Goal: Task Accomplishment & Management: Manage account settings

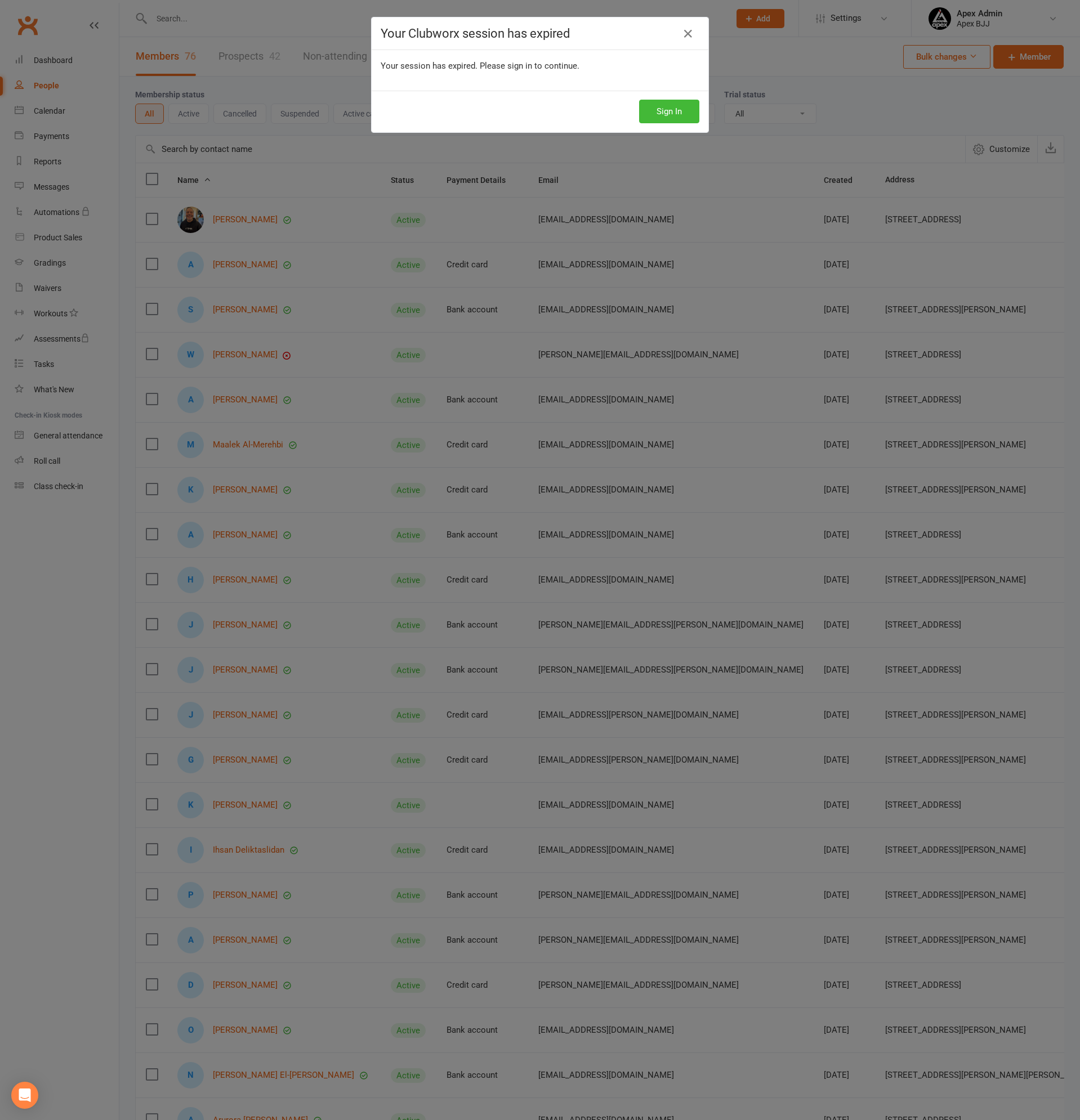
select select "100"
click at [665, 108] on button "Sign In" at bounding box center [669, 111] width 60 height 24
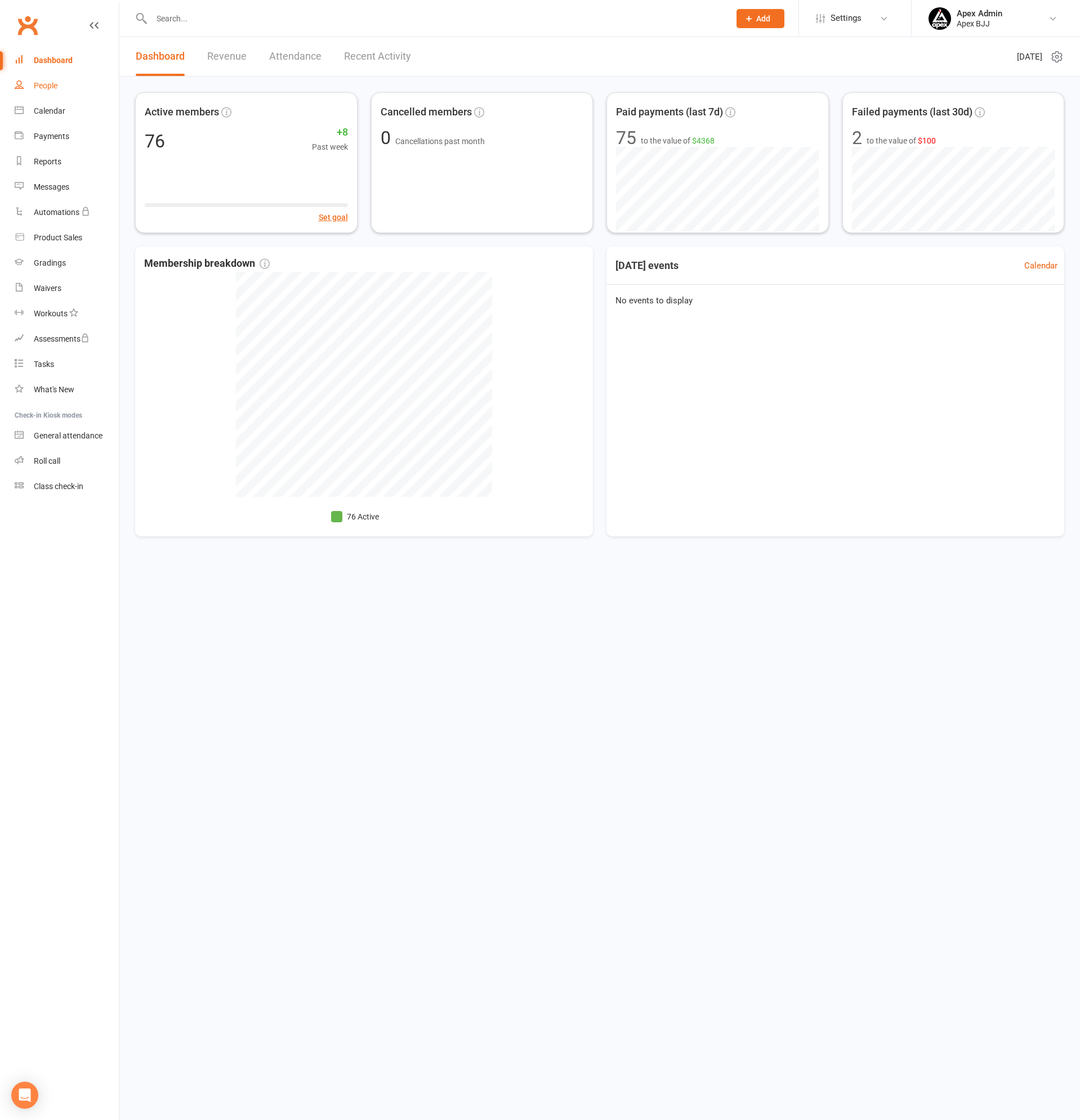
click at [38, 82] on div "People" at bounding box center [46, 85] width 24 height 9
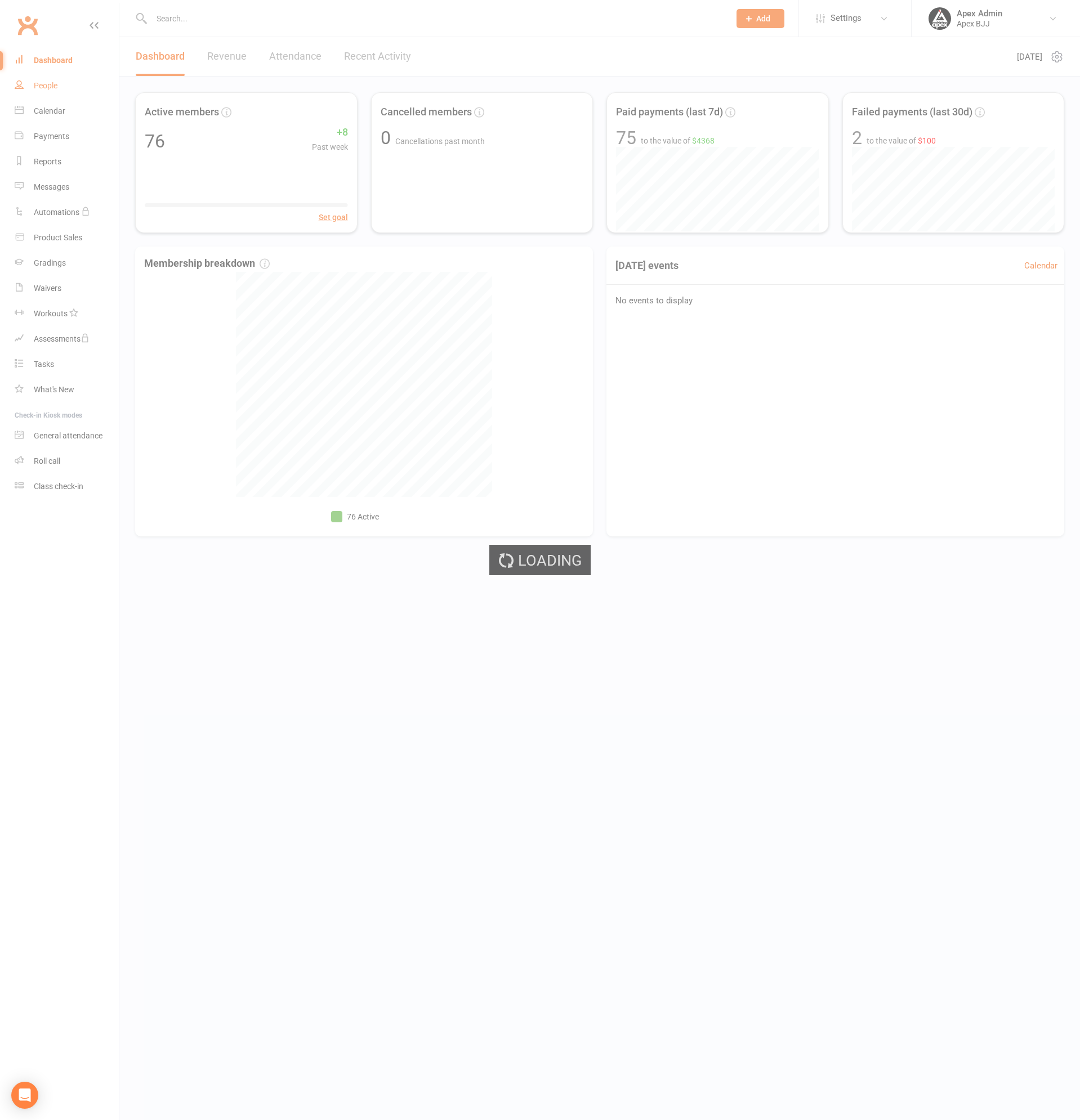
select select "100"
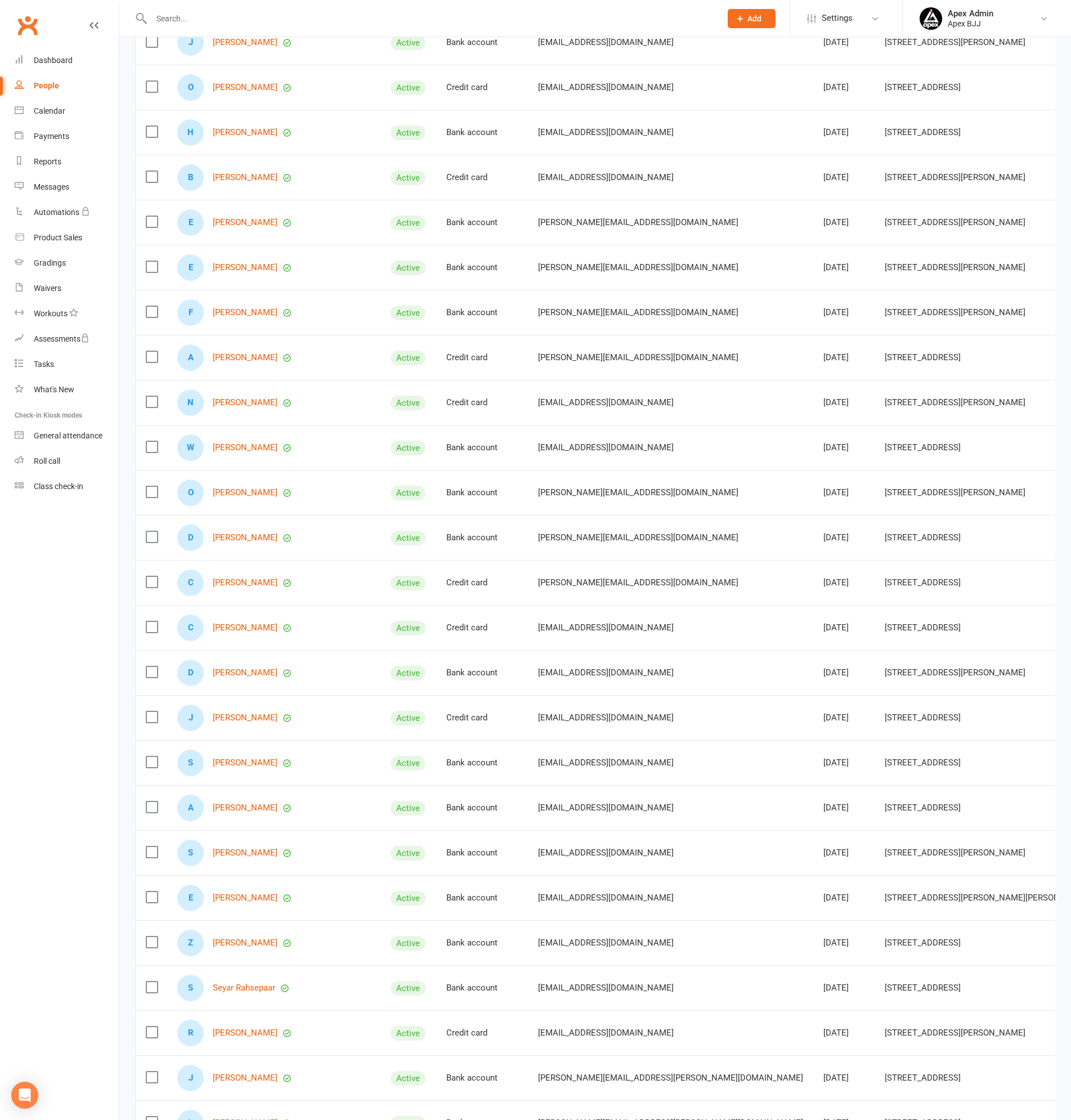
scroll to position [1482, 0]
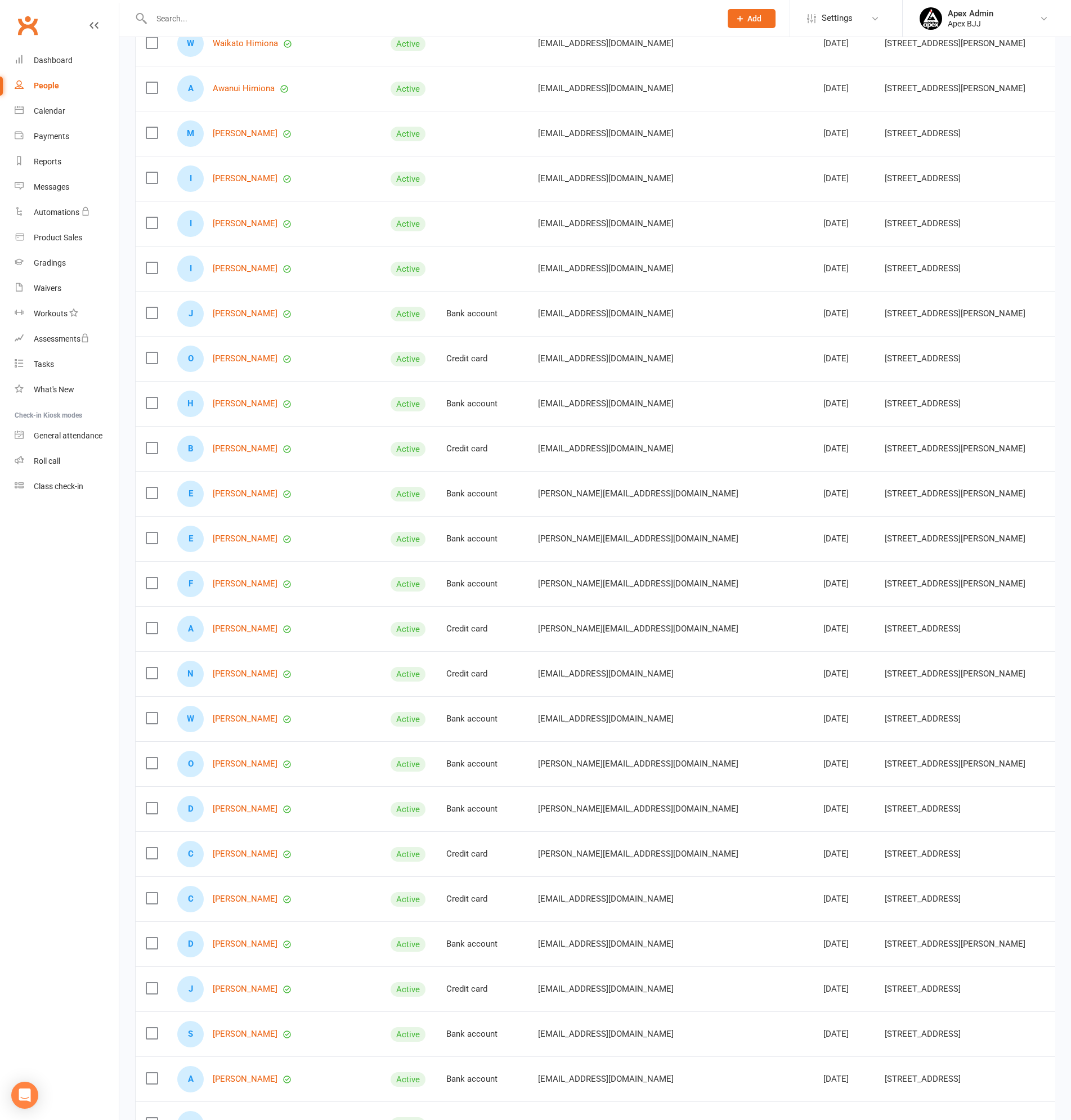
click at [228, 22] on input "text" at bounding box center [430, 18] width 565 height 16
type input "dominic"
click at [230, 51] on div "Dom.nakhoul@gmail.com" at bounding box center [285, 50] width 121 height 17
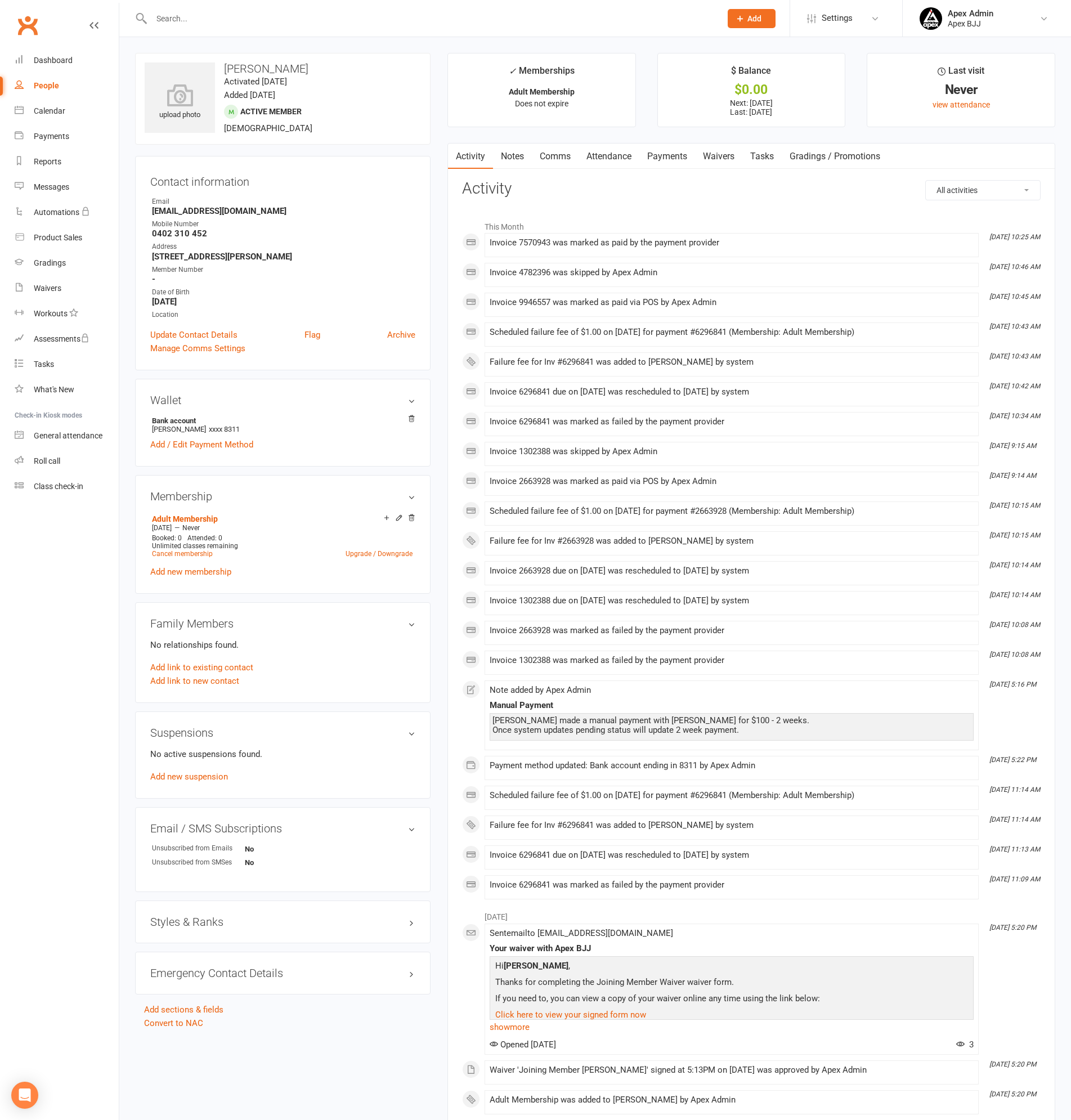
click at [654, 151] on link "Payments" at bounding box center [667, 156] width 56 height 26
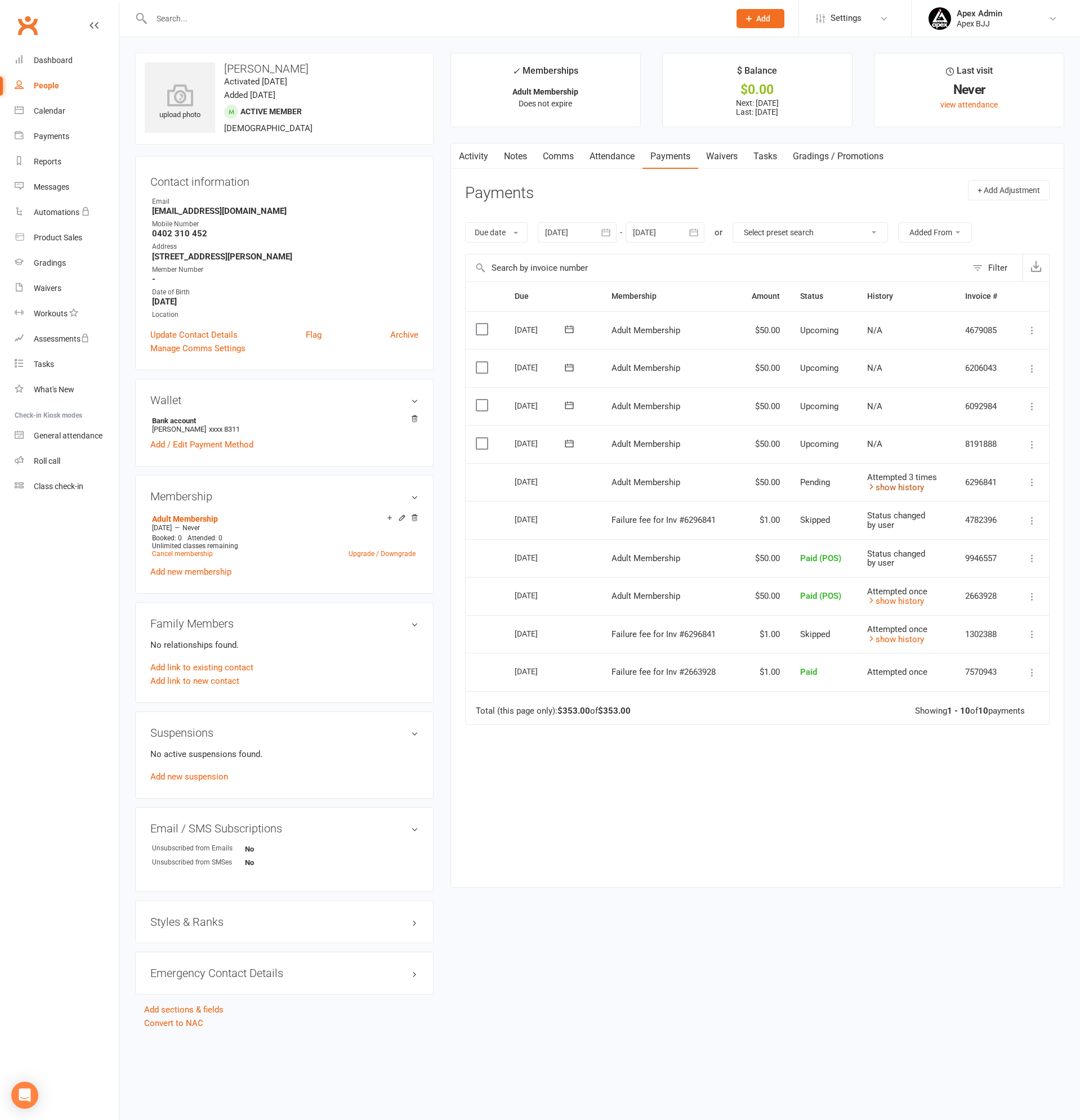
click at [903, 487] on link "show history" at bounding box center [896, 487] width 57 height 10
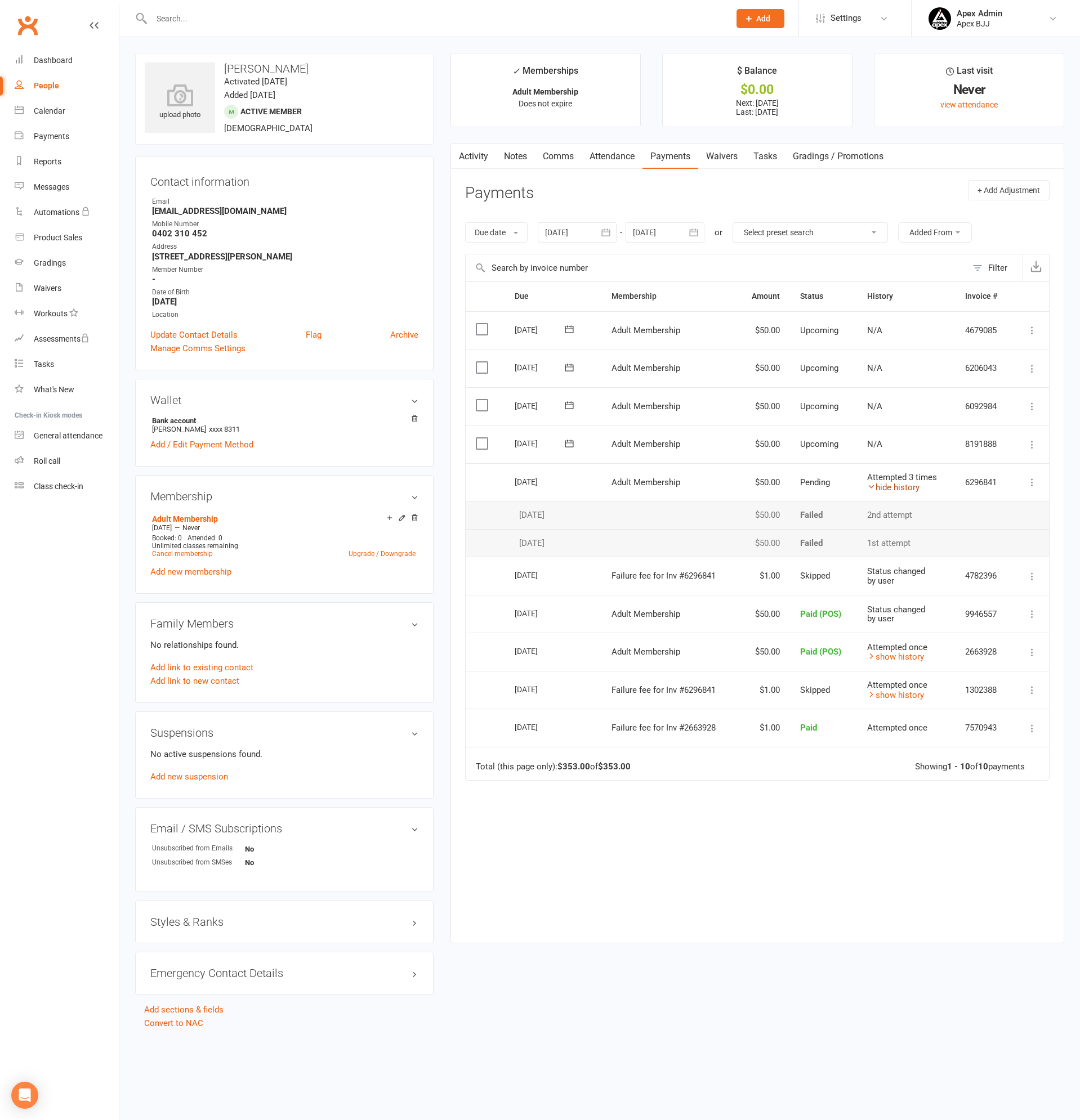
click at [903, 487] on link "hide history" at bounding box center [893, 487] width 52 height 10
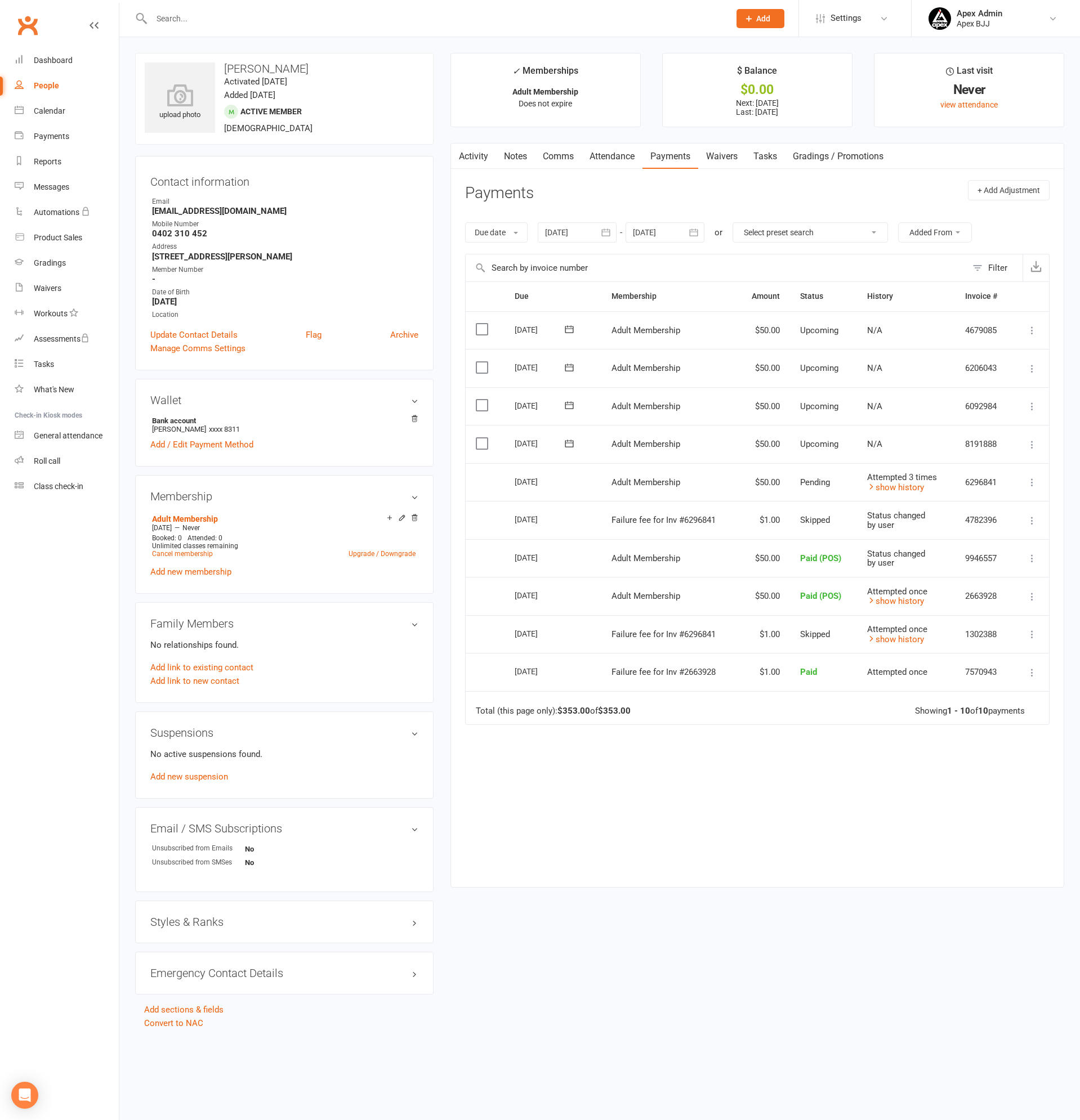
click at [294, 18] on input "text" at bounding box center [435, 18] width 574 height 16
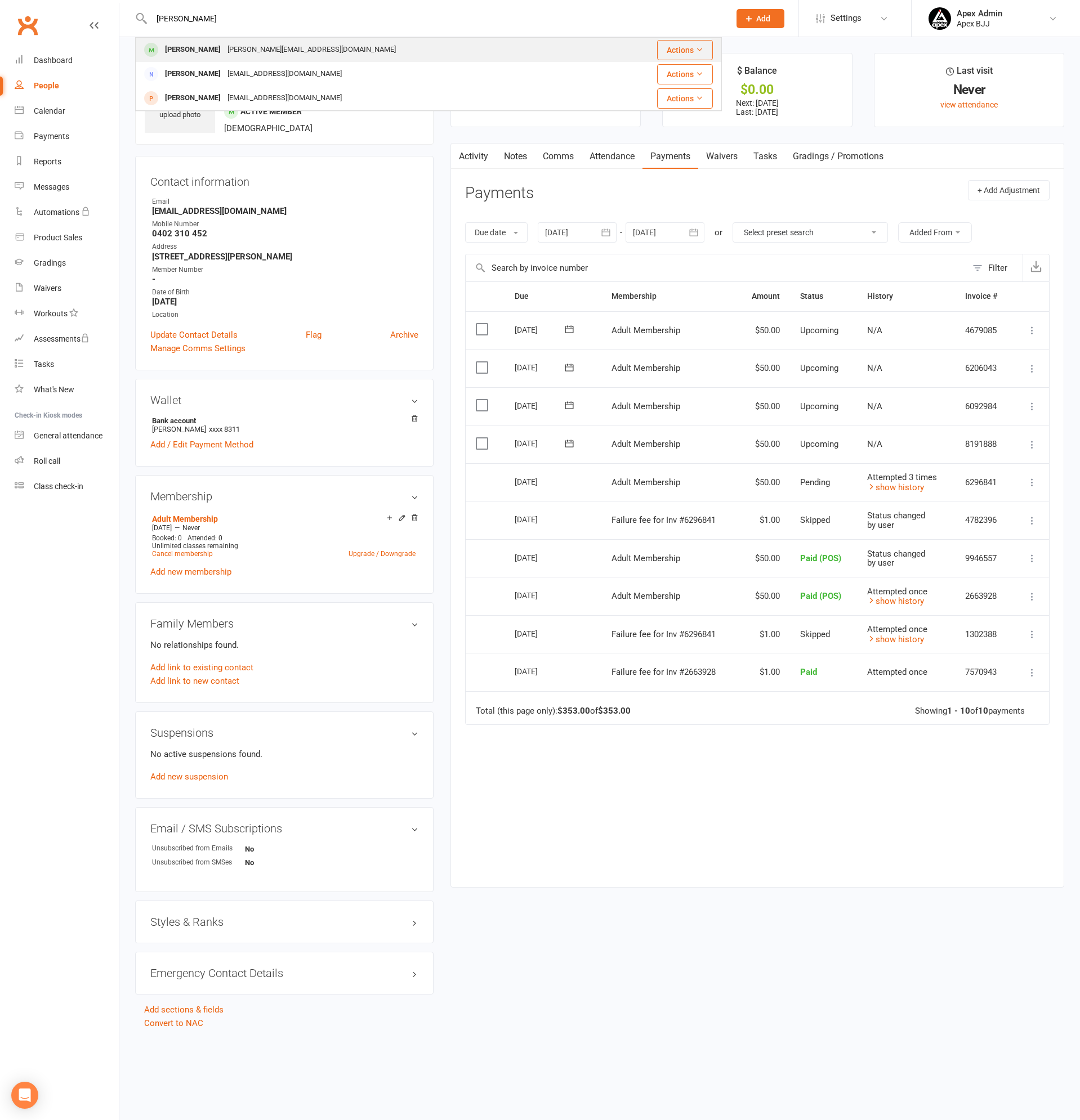
type input "farris"
click at [207, 46] on div "[PERSON_NAME]" at bounding box center [193, 50] width 63 height 17
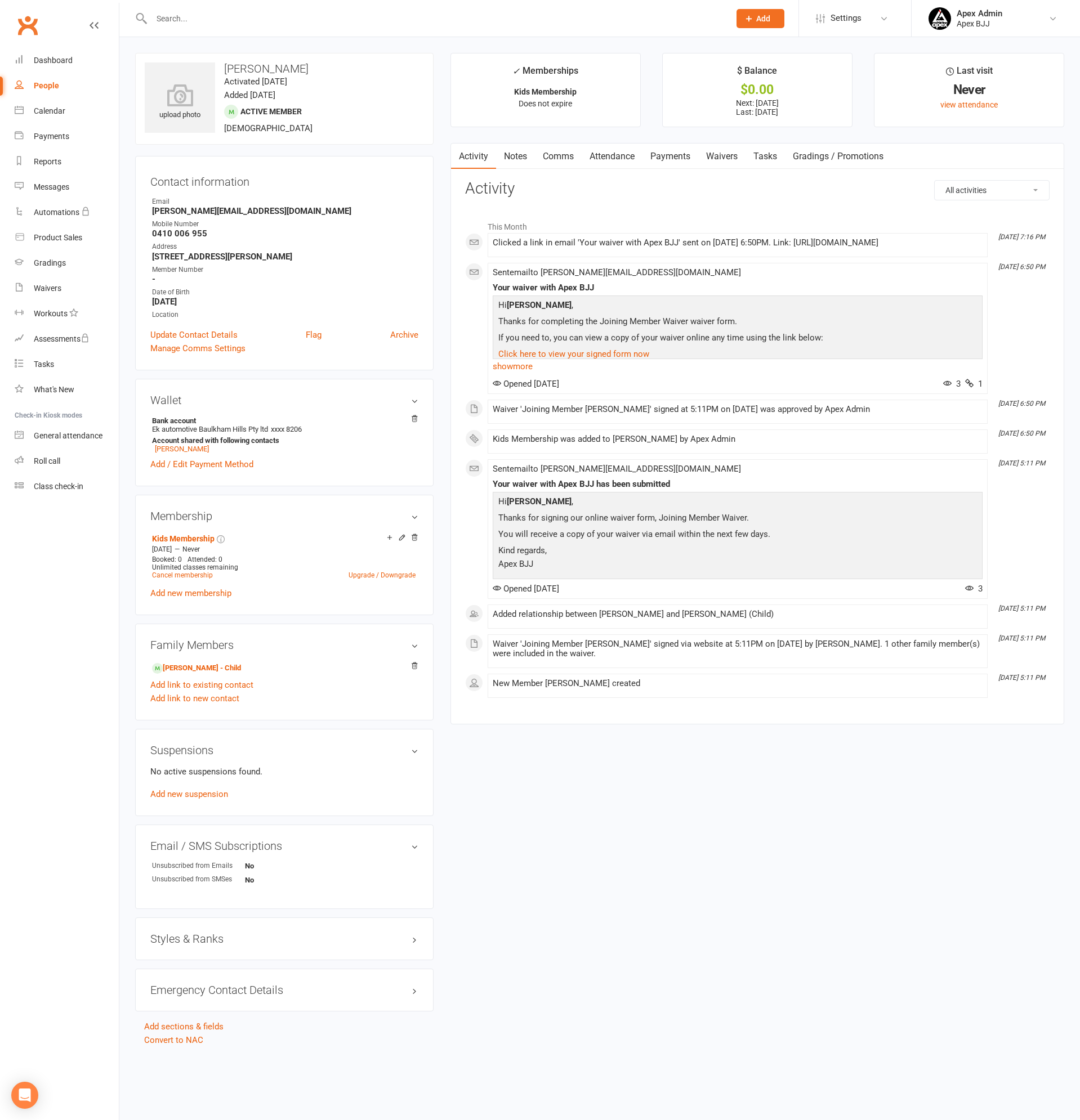
click at [665, 162] on link "Payments" at bounding box center [670, 156] width 56 height 26
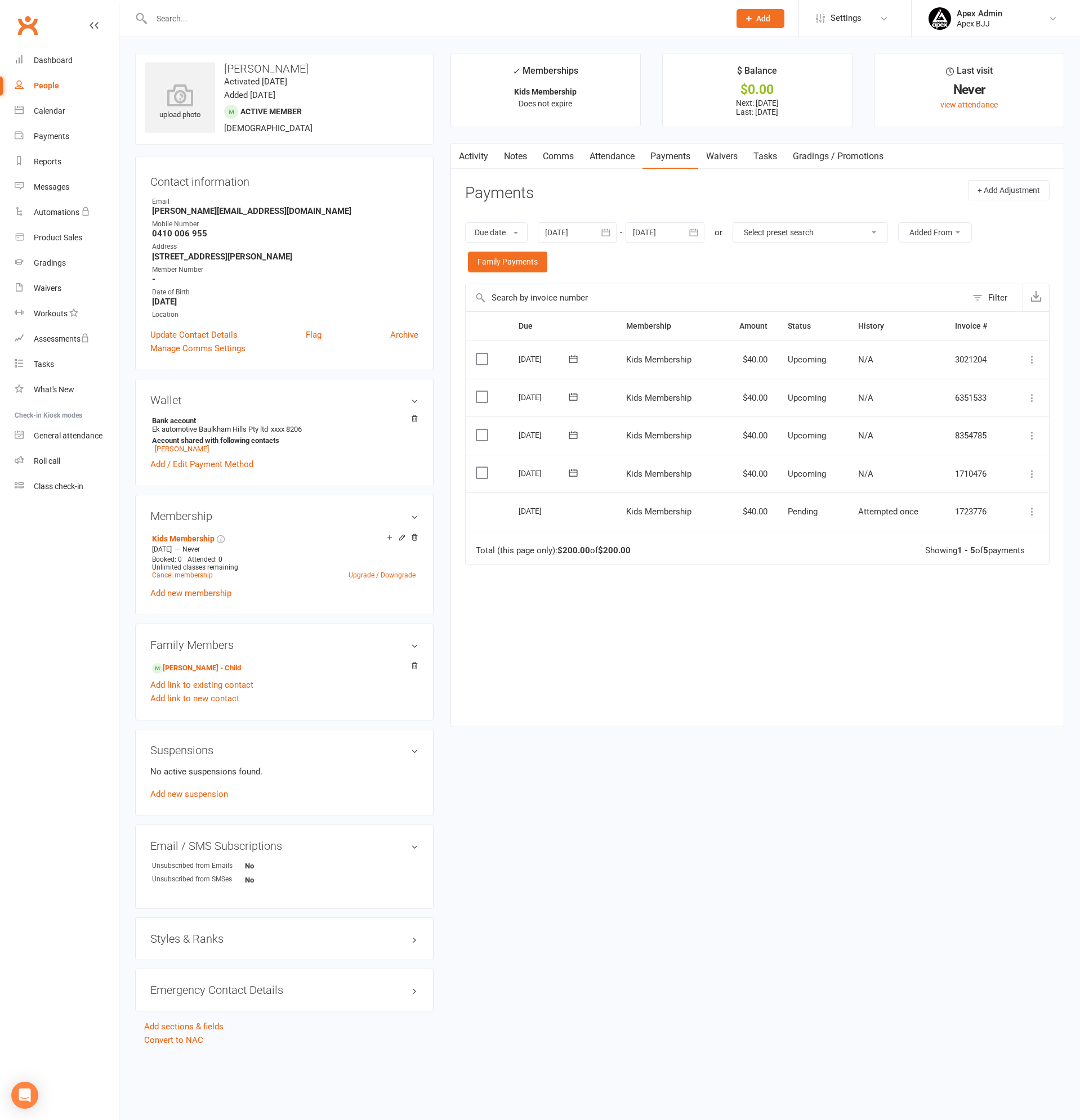
click at [202, 8] on div at bounding box center [429, 18] width 587 height 37
click at [201, 19] on input "text" at bounding box center [435, 18] width 574 height 16
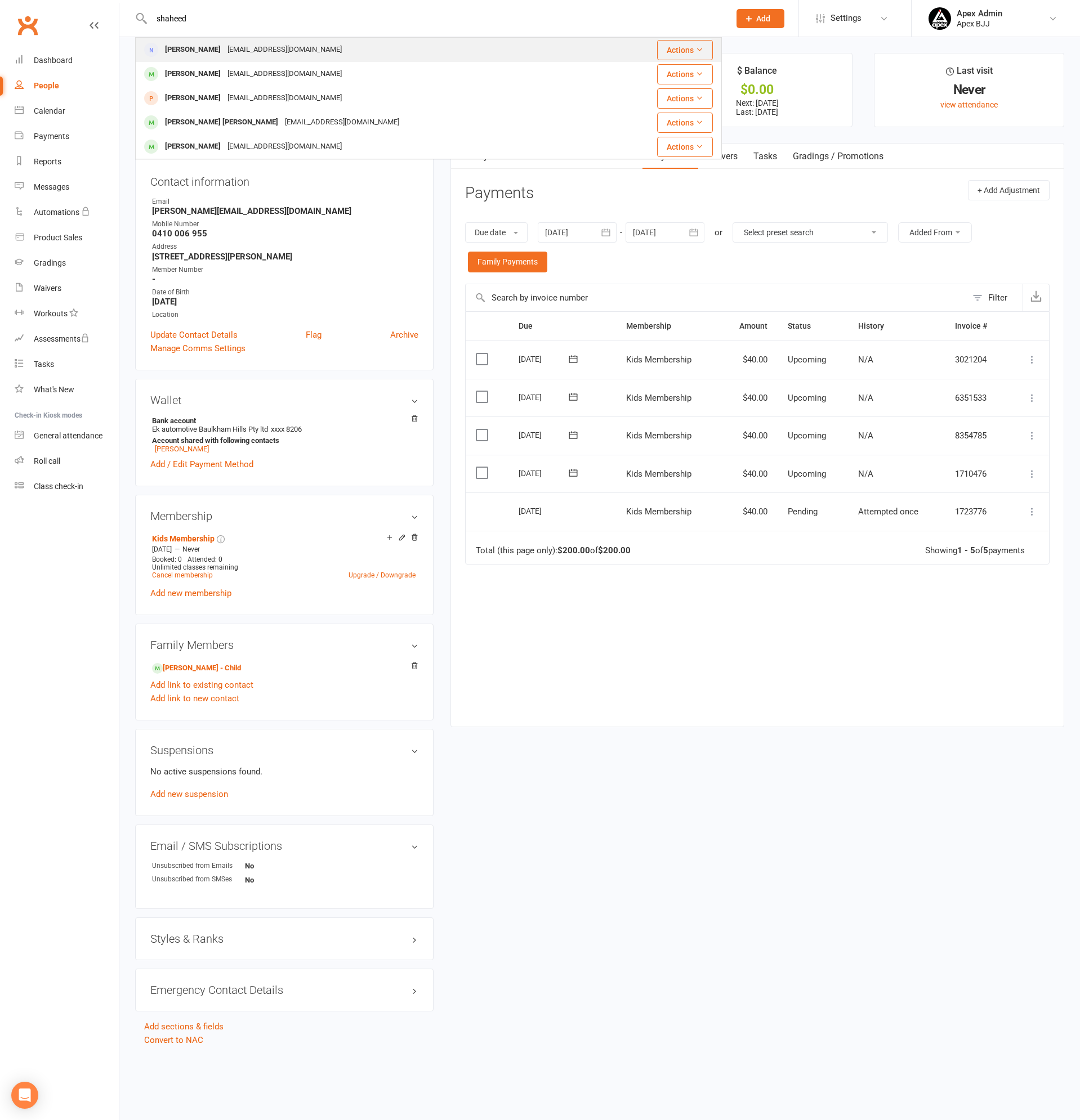
type input "shaheed"
click at [208, 44] on div "Shaheeda Elzarw" at bounding box center [193, 50] width 63 height 17
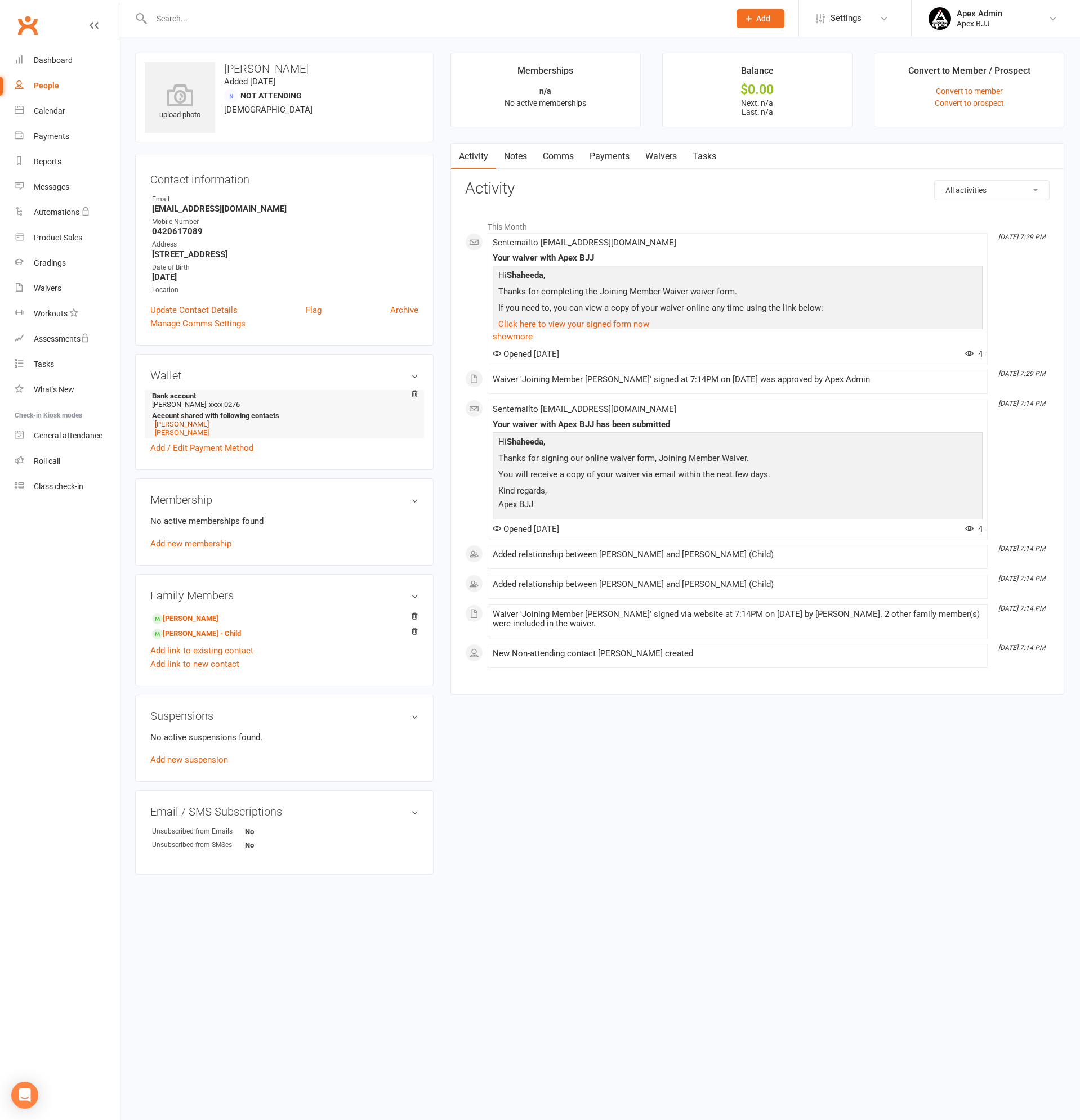
click at [209, 424] on link "Abdulrahman Shamaissem" at bounding box center [182, 424] width 54 height 8
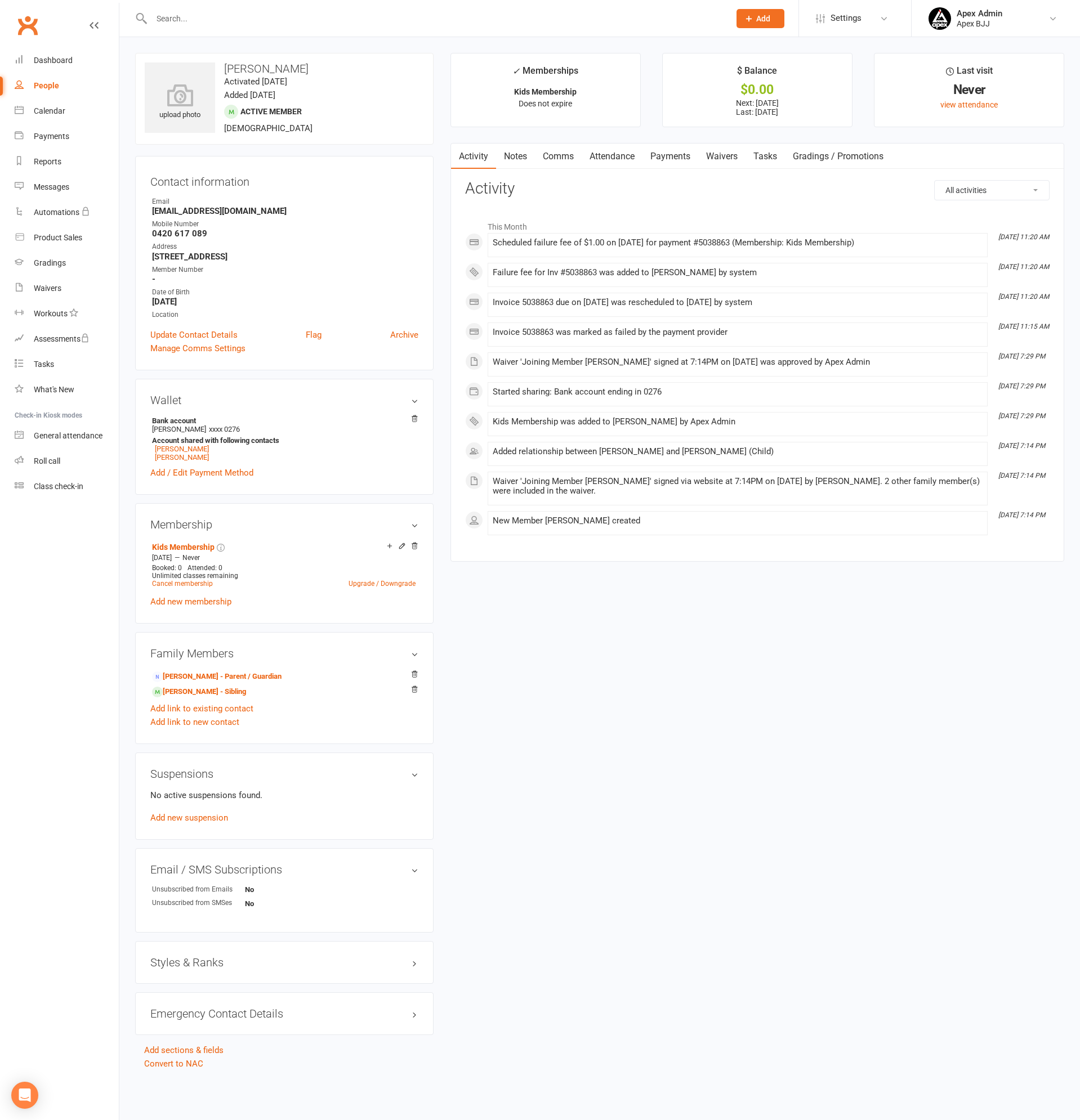
click at [681, 154] on link "Payments" at bounding box center [670, 156] width 56 height 26
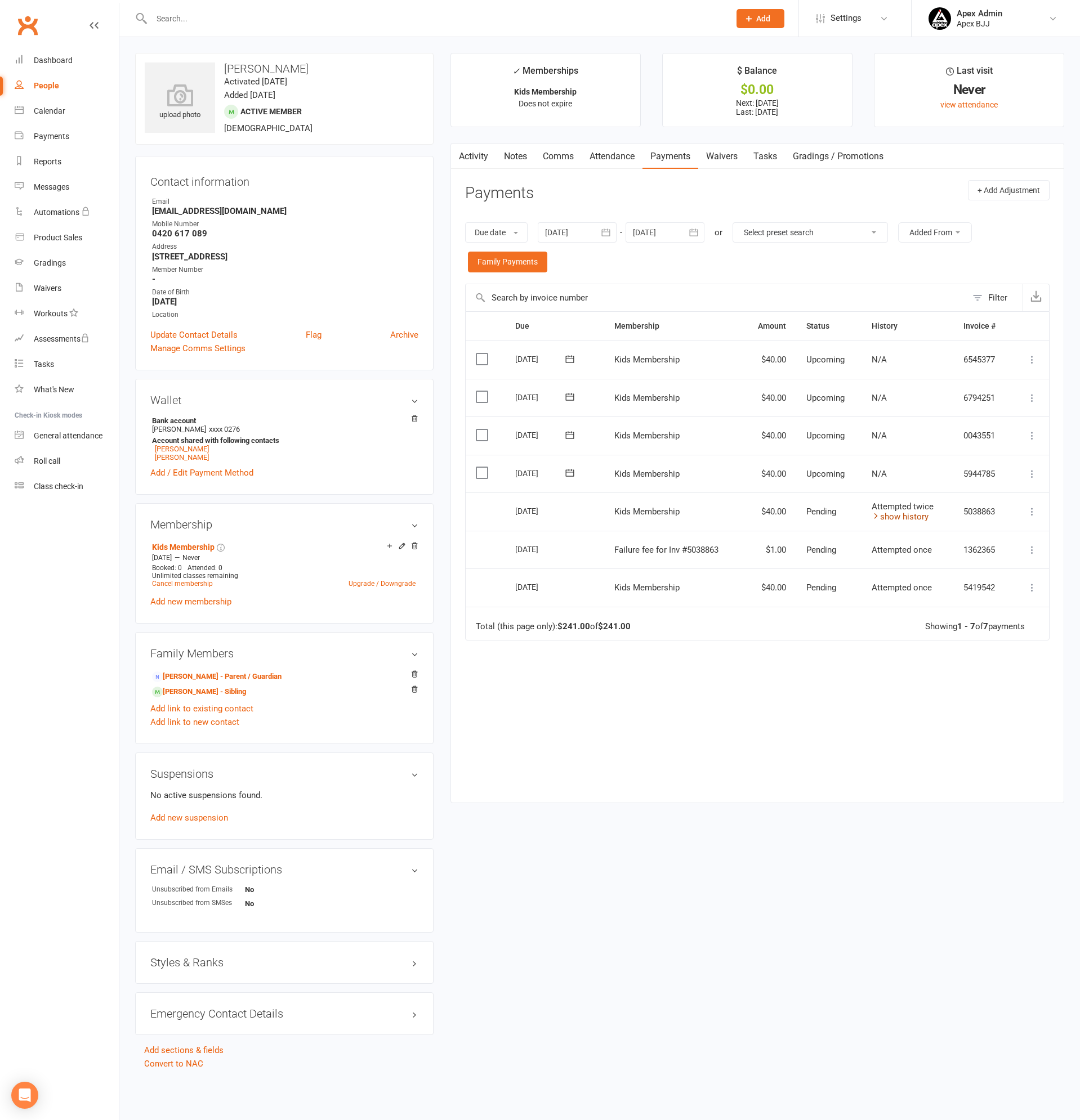
click at [918, 516] on link "show history" at bounding box center [900, 517] width 57 height 10
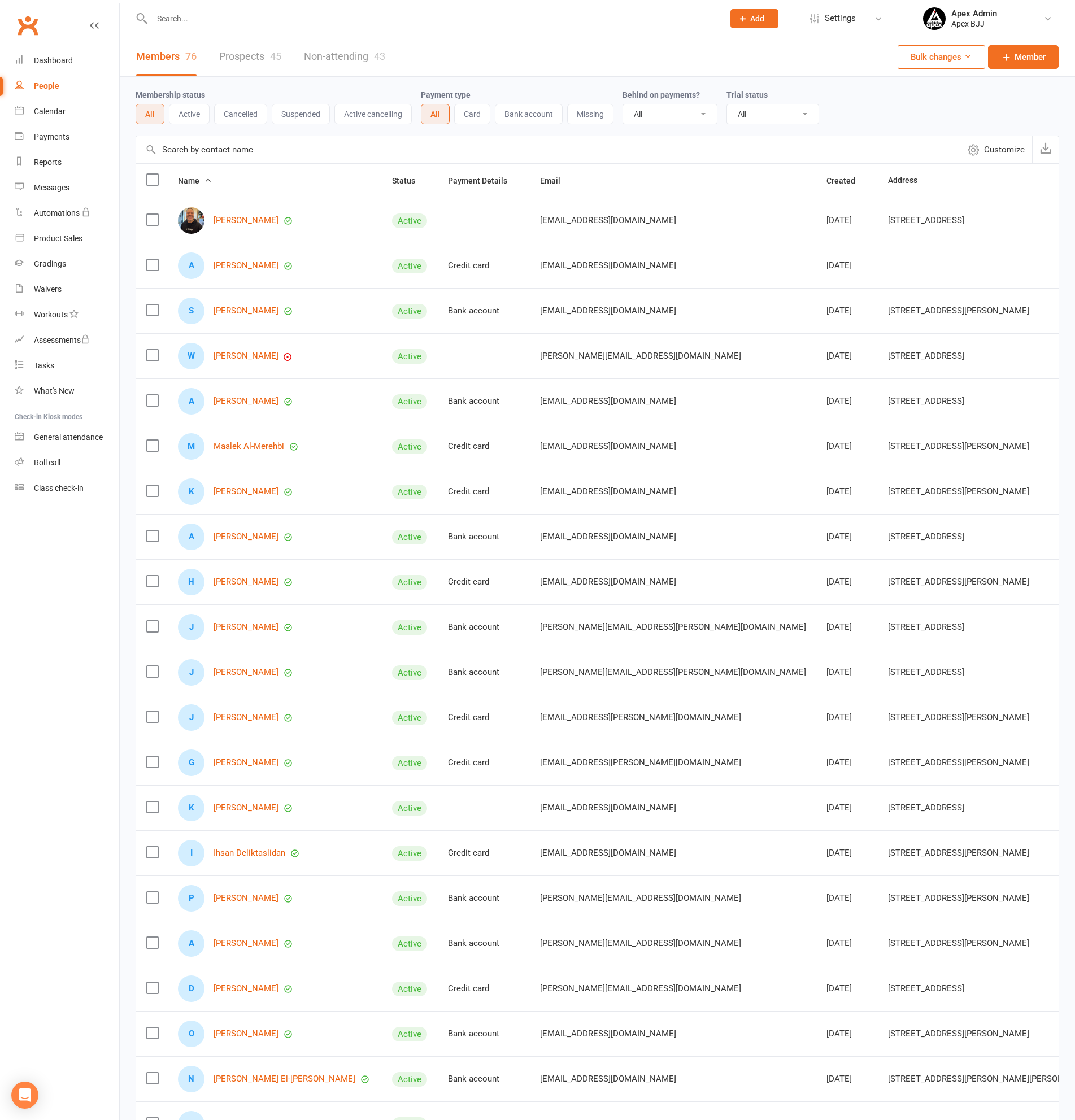
select select "100"
